Goal: Task Accomplishment & Management: Manage account settings

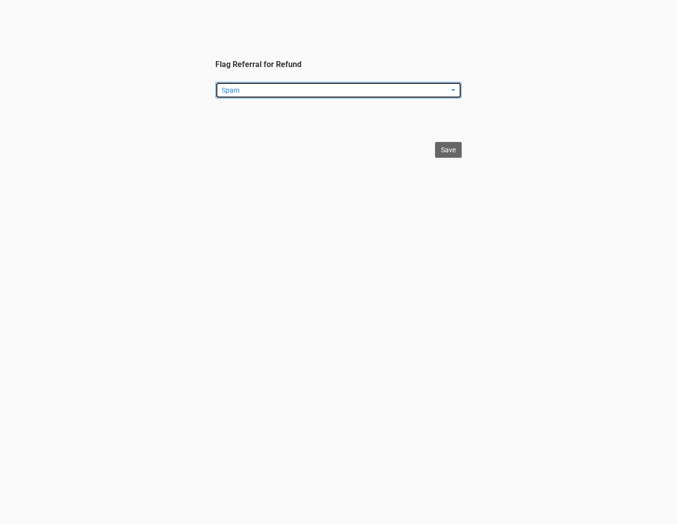
click at [349, 88] on span "Spam" at bounding box center [335, 90] width 227 height 10
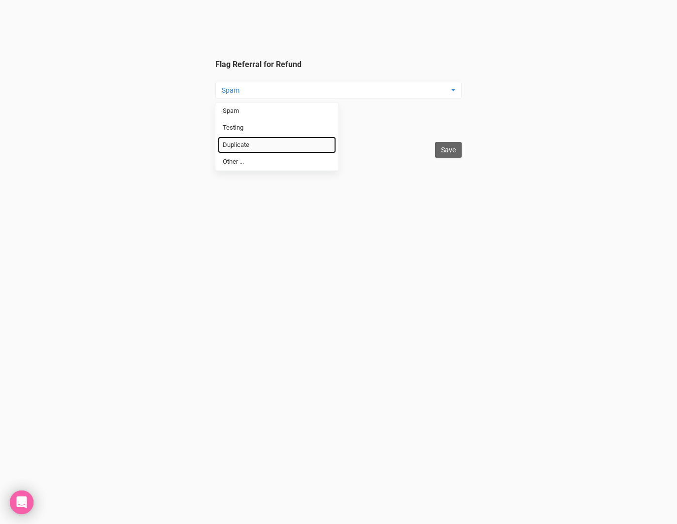
click at [313, 147] on link "Duplicate" at bounding box center [277, 145] width 118 height 17
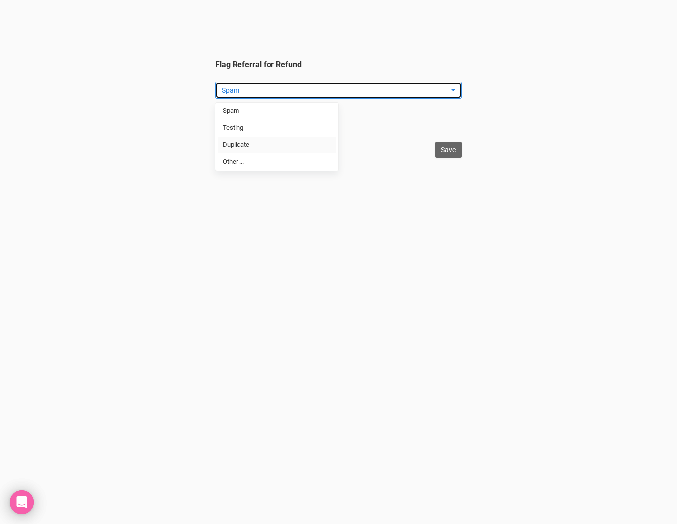
select select "Duplicate"
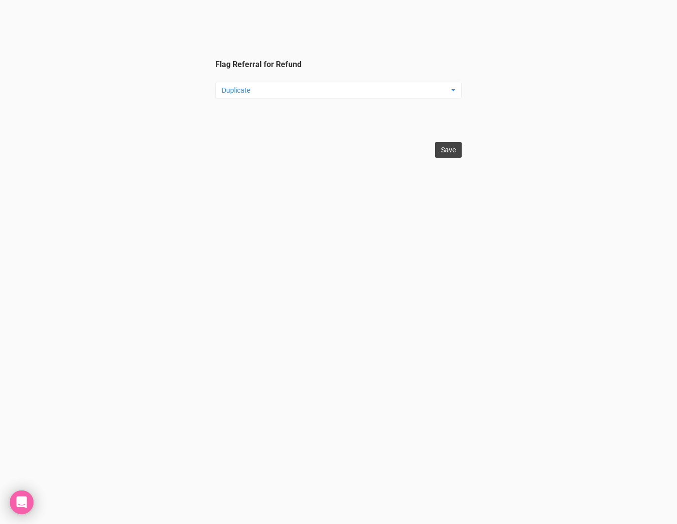
click at [436, 151] on input "Save" at bounding box center [448, 150] width 27 height 16
type input "Save"
